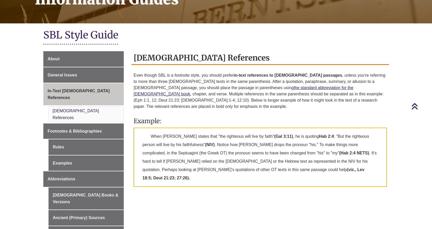
scroll to position [101, 0]
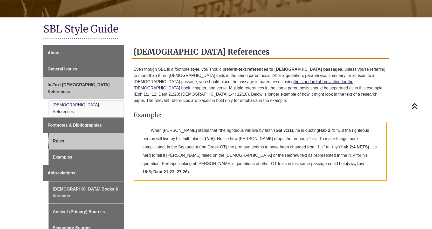
click at [89, 133] on link "Rules" at bounding box center [87, 141] width 76 height 16
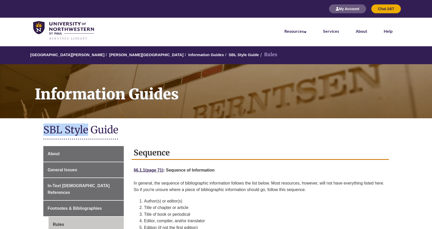
drag, startPoint x: 0, startPoint y: 0, endPoint x: 127, endPoint y: 120, distance: 174.6
